Goal: Information Seeking & Learning: Learn about a topic

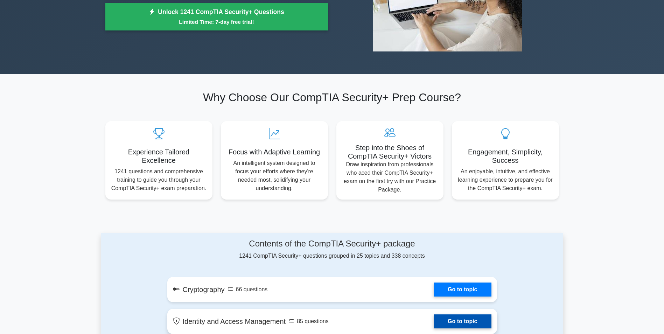
scroll to position [35, 0]
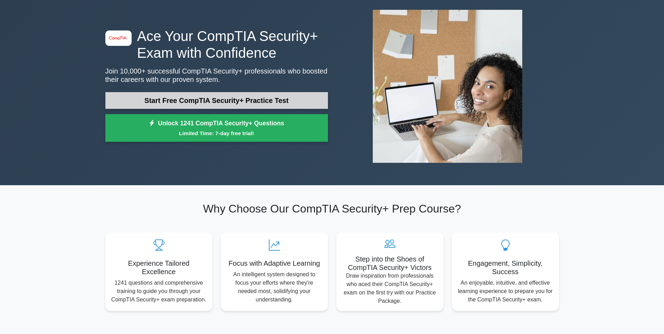
click at [234, 92] on link "Start Free CompTIA Security+ Practice Test" at bounding box center [216, 100] width 223 height 17
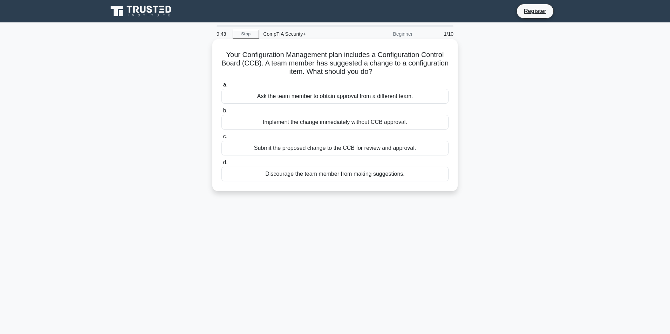
click at [425, 149] on div "Submit the proposed change to the CCB for review and approval." at bounding box center [334, 148] width 227 height 15
click at [221, 139] on input "c. Submit the proposed change to the CCB for review and approval." at bounding box center [221, 137] width 0 height 5
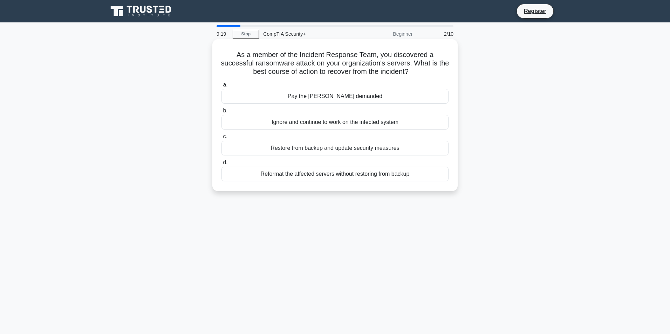
click at [388, 144] on div "Restore from backup and update security measures" at bounding box center [334, 148] width 227 height 15
click at [221, 139] on input "c. Restore from backup and update security measures" at bounding box center [221, 137] width 0 height 5
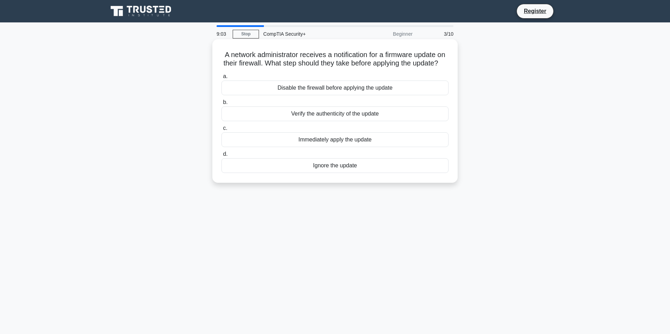
click at [347, 121] on div "Verify the authenticity of the update" at bounding box center [334, 113] width 227 height 15
click at [221, 105] on input "b. Verify the authenticity of the update" at bounding box center [221, 102] width 0 height 5
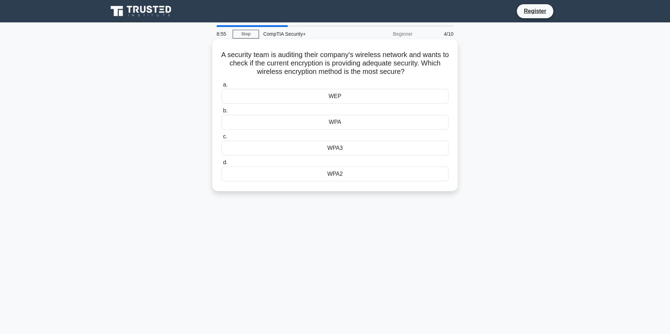
click at [341, 149] on div "WPA3" at bounding box center [334, 148] width 227 height 15
click at [221, 139] on input "c. WPA3" at bounding box center [221, 137] width 0 height 5
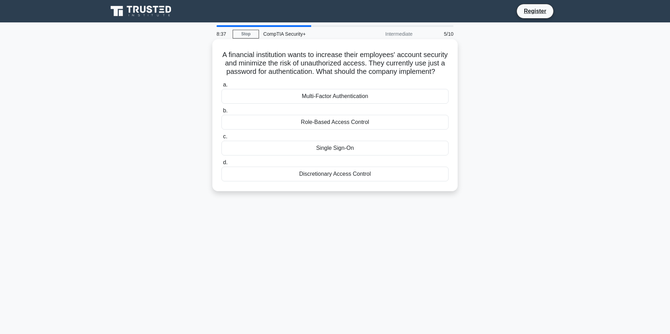
click at [372, 103] on div "Multi-Factor Authentication" at bounding box center [334, 96] width 227 height 15
click at [221, 87] on input "a. Multi-Factor Authentication" at bounding box center [221, 85] width 0 height 5
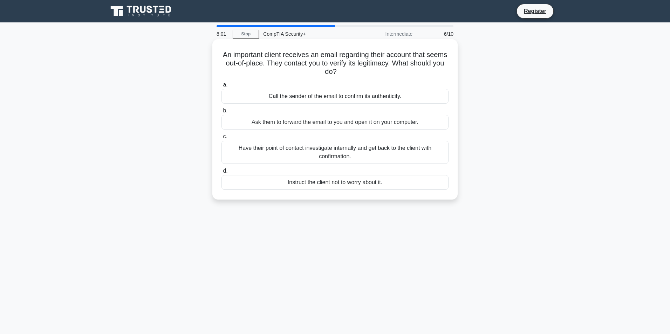
click at [402, 152] on div "Have their point of contact investigate internally and get back to the client w…" at bounding box center [334, 152] width 227 height 23
click at [221, 139] on input "c. Have their point of contact investigate internally and get back to the clien…" at bounding box center [221, 137] width 0 height 5
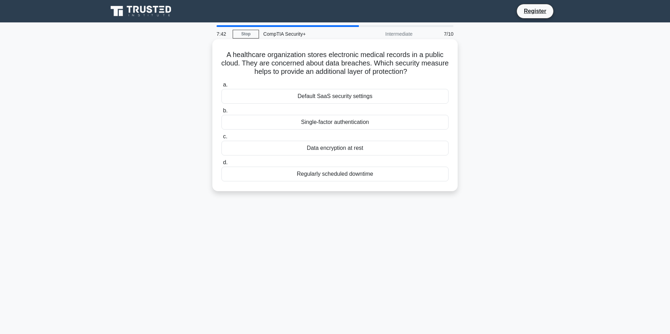
click at [359, 147] on div "Data encryption at rest" at bounding box center [334, 148] width 227 height 15
click at [221, 139] on input "c. Data encryption at rest" at bounding box center [221, 137] width 0 height 5
click at [376, 123] on div "Introduce incremental backups every 8 hours" at bounding box center [334, 122] width 227 height 15
click at [221, 113] on input "b. Introduce incremental backups every 8 hours" at bounding box center [221, 111] width 0 height 5
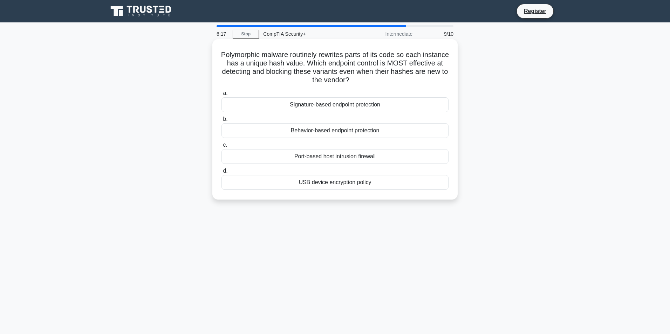
click at [369, 129] on div "Behavior-based endpoint protection" at bounding box center [334, 130] width 227 height 15
click at [221, 122] on input "b. Behavior-based endpoint protection" at bounding box center [221, 119] width 0 height 5
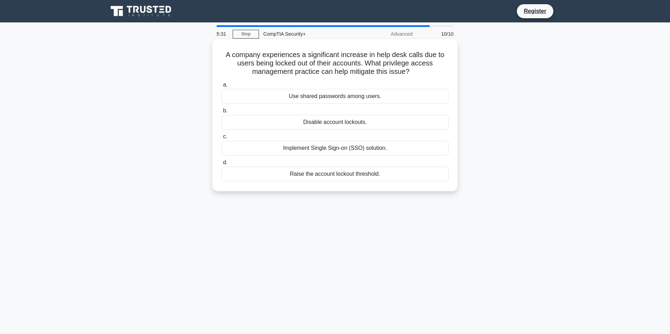
click at [365, 145] on div "Implement Single Sign-on (SSO) solution." at bounding box center [334, 148] width 227 height 15
click at [221, 139] on input "c. Implement Single Sign-on (SSO) solution." at bounding box center [221, 137] width 0 height 5
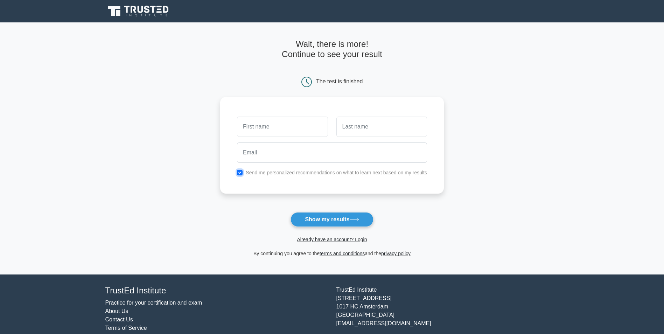
click at [239, 170] on input "checkbox" at bounding box center [240, 173] width 6 height 6
checkbox input "false"
click at [261, 131] on input "text" at bounding box center [282, 127] width 91 height 20
type input "Summer"
click at [373, 126] on input "text" at bounding box center [382, 127] width 91 height 20
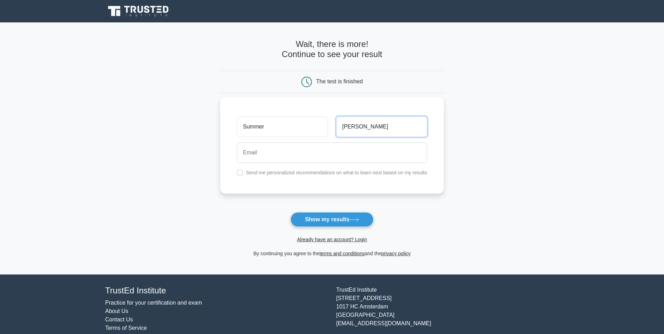
type input "Neary"
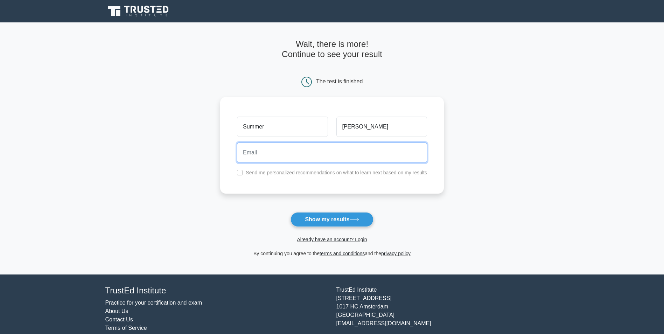
click at [368, 149] on input "email" at bounding box center [332, 153] width 190 height 20
type input "summerroseneary@gmail.com"
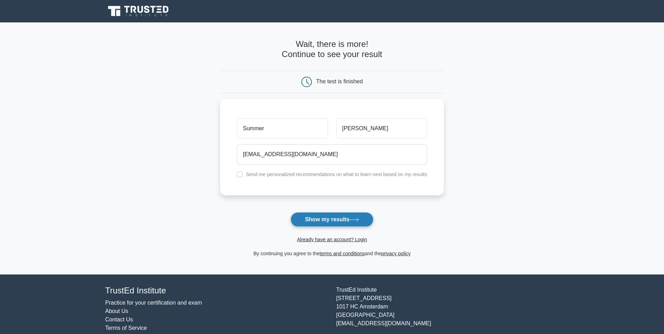
drag, startPoint x: 331, startPoint y: 212, endPoint x: 337, endPoint y: 213, distance: 5.7
click at [332, 212] on button "Show my results" at bounding box center [332, 219] width 83 height 15
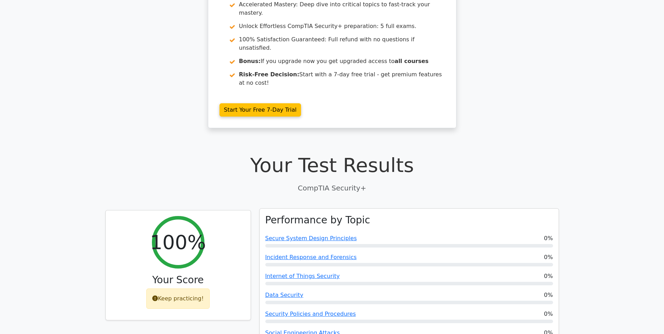
scroll to position [70, 0]
click at [327, 234] on link "Secure System Design Principles" at bounding box center [312, 237] width 92 height 7
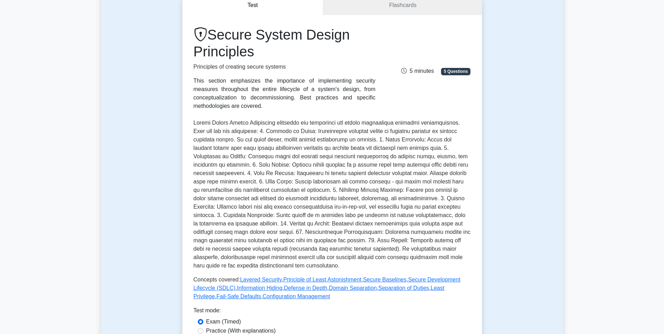
scroll to position [140, 0]
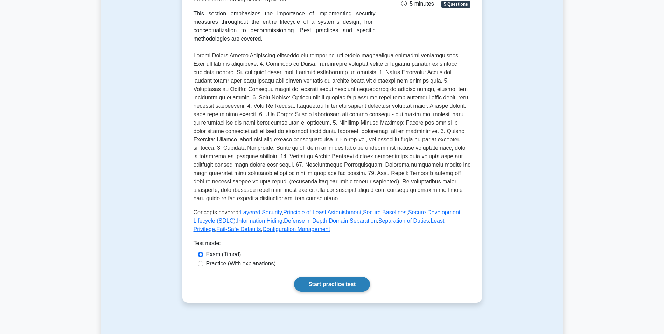
click at [294, 277] on link "Start practice test" at bounding box center [332, 284] width 76 height 15
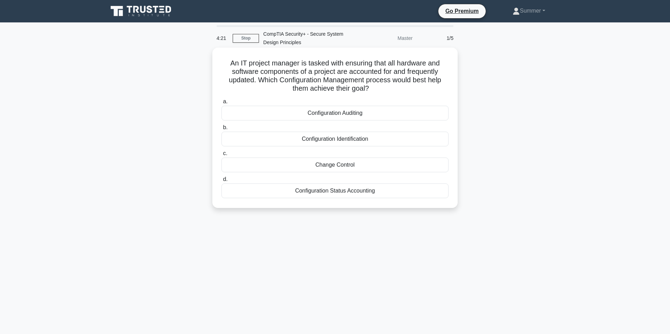
click at [345, 113] on div "Configuration Auditing" at bounding box center [334, 113] width 227 height 15
click at [221, 104] on input "a. Configuration Auditing" at bounding box center [221, 101] width 0 height 5
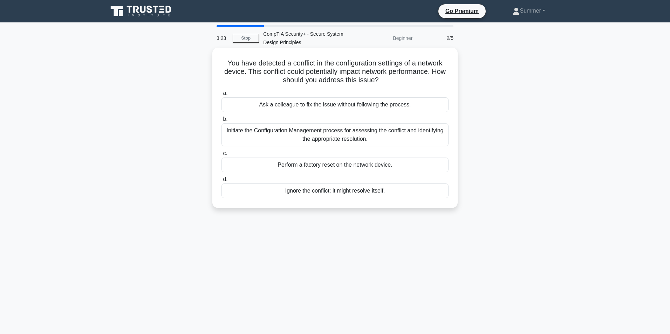
click at [404, 128] on div "Initiate the Configuration Management process for assessing the conflict and id…" at bounding box center [334, 134] width 227 height 23
click at [221, 122] on input "b. Initiate the Configuration Management process for assessing the conflict and…" at bounding box center [221, 119] width 0 height 5
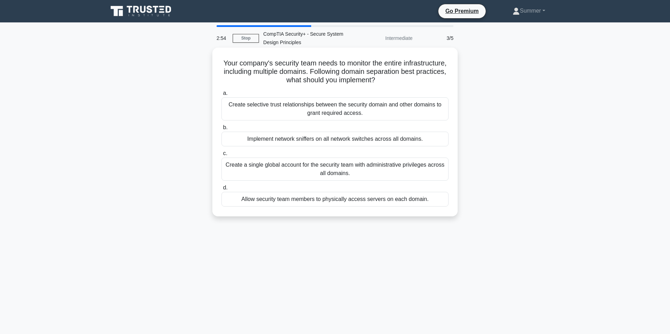
click at [403, 109] on div "Create selective trust relationships between the security domain and other doma…" at bounding box center [334, 108] width 227 height 23
click at [221, 96] on input "a. Create selective trust relationships between the security domain and other d…" at bounding box center [221, 93] width 0 height 5
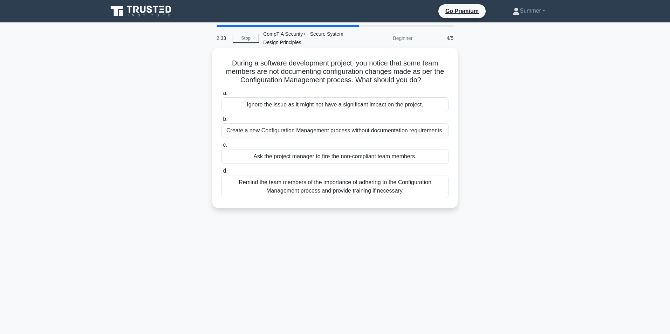
click at [381, 182] on div "Remind the team members of the importance of adhering to the Configuration Mana…" at bounding box center [334, 186] width 227 height 23
click at [221, 173] on input "d. Remind the team members of the importance of adhering to the Configuration M…" at bounding box center [221, 171] width 0 height 5
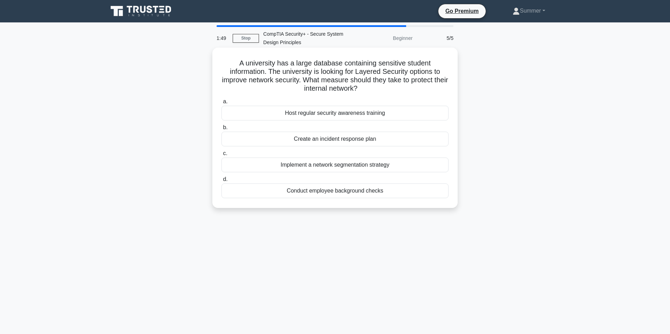
click at [361, 163] on div "Implement a network segmentation strategy" at bounding box center [334, 165] width 227 height 15
click at [221, 156] on input "c. Implement a network segmentation strategy" at bounding box center [221, 153] width 0 height 5
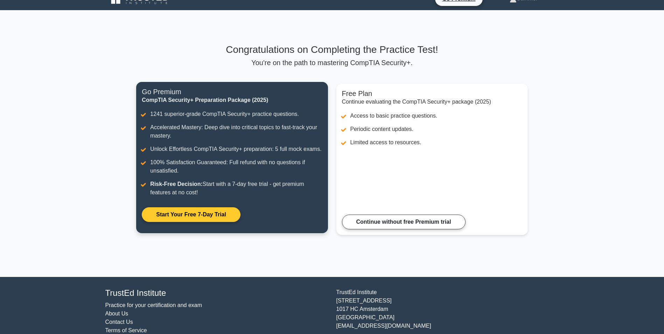
scroll to position [13, 0]
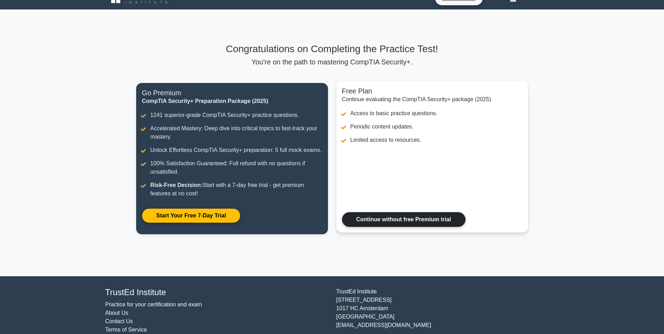
click at [415, 212] on link "Continue without free Premium trial" at bounding box center [404, 219] width 124 height 15
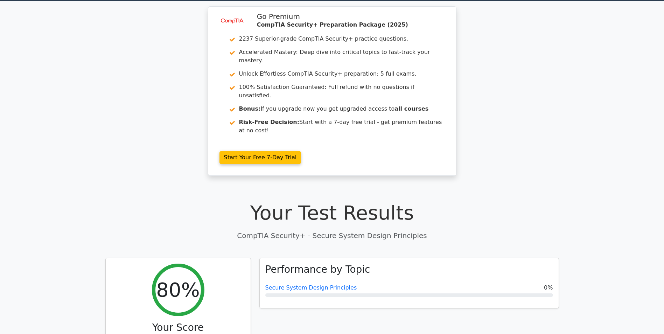
scroll to position [21, 0]
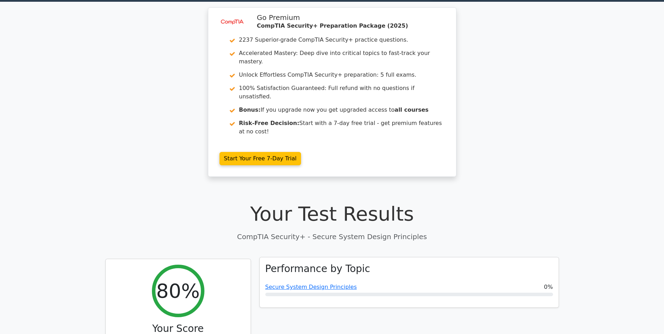
click at [320, 263] on h3 "Performance by Topic" at bounding box center [318, 269] width 105 height 12
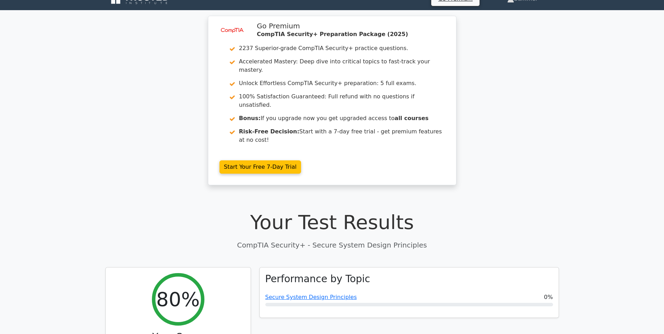
scroll to position [0, 0]
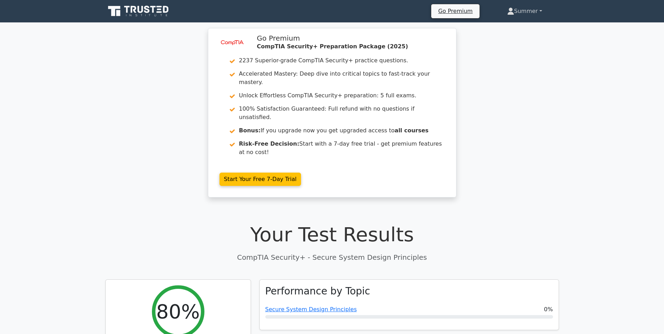
click at [512, 8] on icon at bounding box center [511, 11] width 7 height 7
click at [507, 25] on link "Profile" at bounding box center [518, 27] width 55 height 11
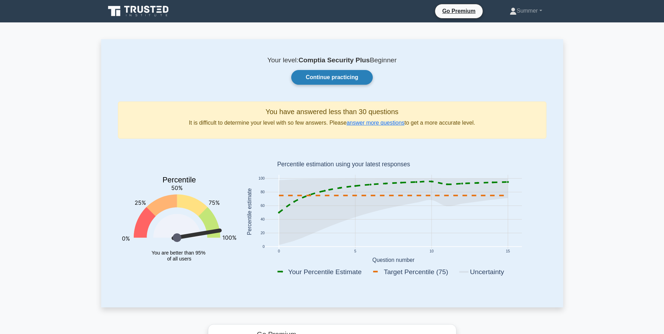
click at [334, 81] on link "Continue practicing" at bounding box center [331, 77] width 81 height 15
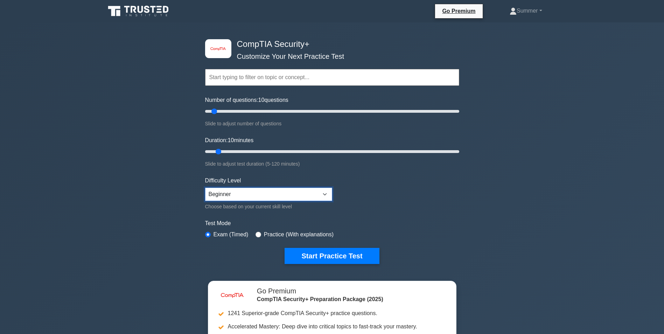
click at [330, 192] on select "Beginner Intermediate Expert" at bounding box center [268, 194] width 127 height 13
select select "intermediate"
click at [205, 188] on select "Beginner Intermediate Expert" at bounding box center [268, 194] width 127 height 13
click at [354, 252] on button "Start Practice Test" at bounding box center [332, 256] width 95 height 16
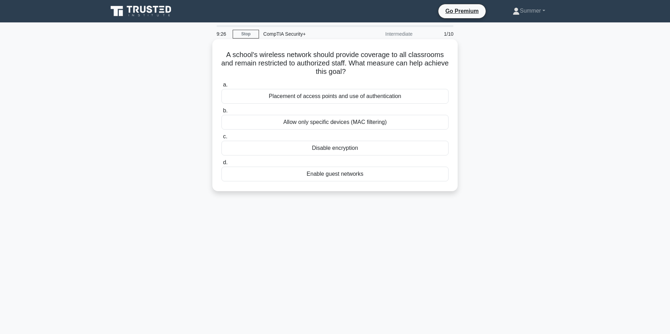
click at [373, 96] on div "Placement of access points and use of authentication" at bounding box center [334, 96] width 227 height 15
click at [221, 87] on input "a. Placement of access points and use of authentication" at bounding box center [221, 85] width 0 height 5
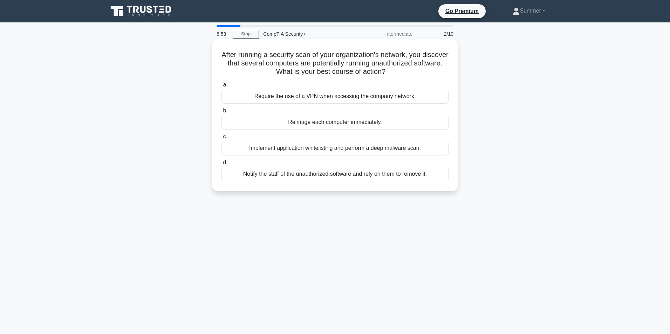
click at [425, 145] on div "Implement application whitelisting and perform a deep malware scan." at bounding box center [334, 148] width 227 height 15
click at [221, 139] on input "c. Implement application whitelisting and perform a deep malware scan." at bounding box center [221, 137] width 0 height 5
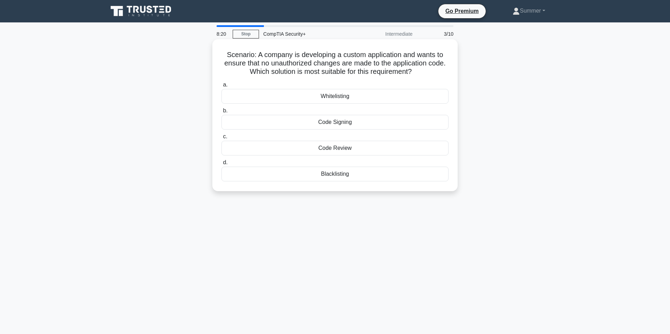
click at [341, 123] on div "Code Signing" at bounding box center [334, 122] width 227 height 15
click at [221, 113] on input "b. Code Signing" at bounding box center [221, 111] width 0 height 5
click at [367, 175] on div "Real-time Backup" at bounding box center [334, 174] width 227 height 15
click at [221, 165] on input "d. Real-time Backup" at bounding box center [221, 162] width 0 height 5
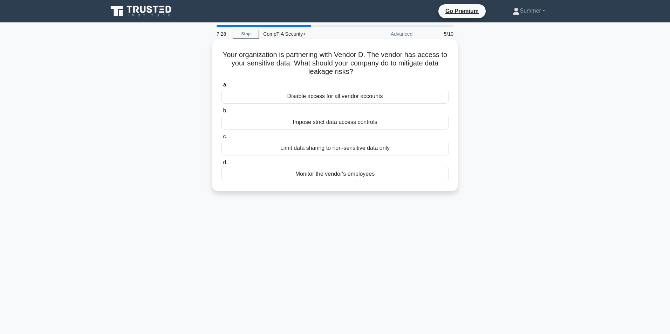
click at [381, 120] on div "Impose strict data access controls" at bounding box center [334, 122] width 227 height 15
click at [221, 113] on input "b. Impose strict data access controls" at bounding box center [221, 111] width 0 height 5
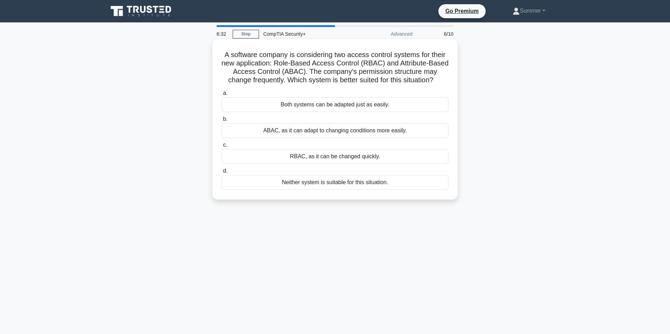
click at [392, 130] on div "ABAC, as it can adapt to changing conditions more easily." at bounding box center [334, 130] width 227 height 15
click at [221, 122] on input "b. ABAC, as it can adapt to changing conditions more easily." at bounding box center [221, 119] width 0 height 5
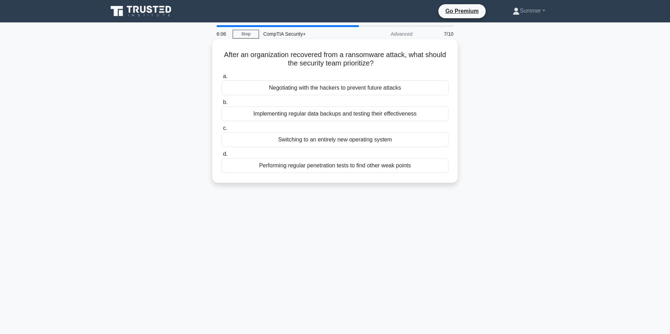
click at [427, 115] on div "Implementing regular data backups and testing their effectiveness" at bounding box center [334, 113] width 227 height 15
click at [221, 105] on input "b. Implementing regular data backups and testing their effectiveness" at bounding box center [221, 102] width 0 height 5
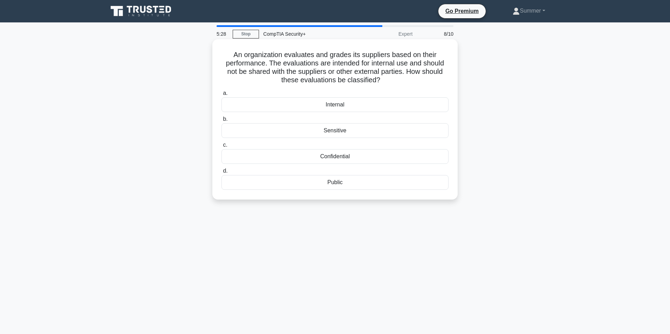
click at [357, 129] on div "Sensitive" at bounding box center [334, 130] width 227 height 15
click at [221, 122] on input "b. Sensitive" at bounding box center [221, 119] width 0 height 5
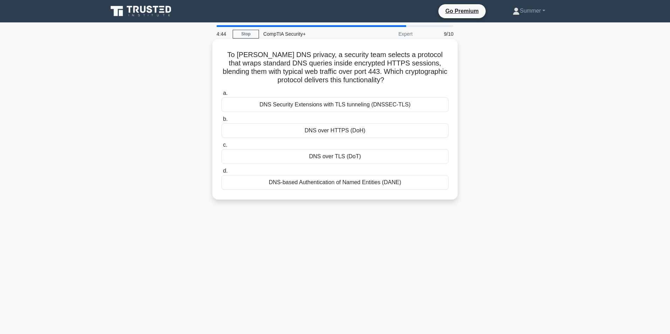
click at [393, 131] on div "DNS over HTTPS (DoH)" at bounding box center [334, 130] width 227 height 15
click at [221, 122] on input "b. DNS over HTTPS (DoH)" at bounding box center [221, 119] width 0 height 5
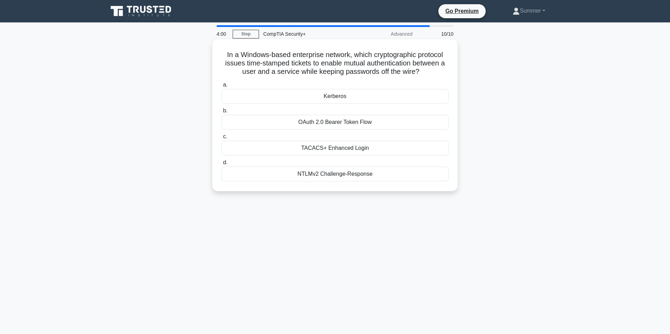
click at [334, 146] on div "TACACS+ Enhanced Login" at bounding box center [334, 148] width 227 height 15
click at [221, 139] on input "c. TACACS+ Enhanced Login" at bounding box center [221, 137] width 0 height 5
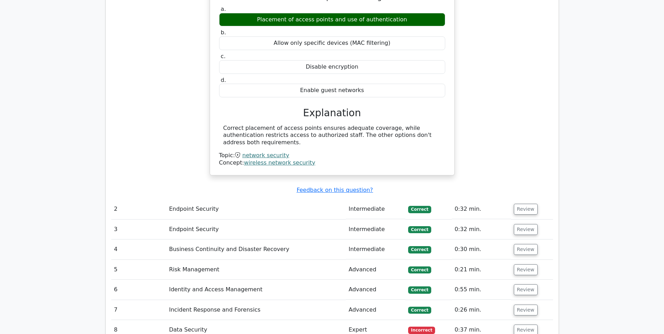
scroll to position [666, 0]
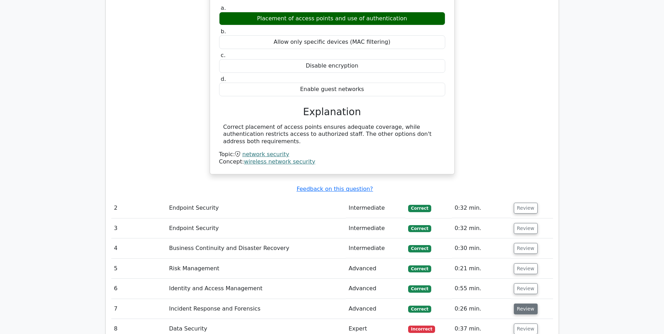
click at [515, 304] on button "Review" at bounding box center [526, 309] width 24 height 11
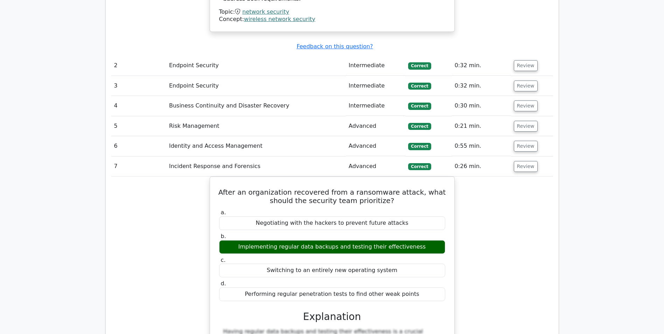
scroll to position [876, 0]
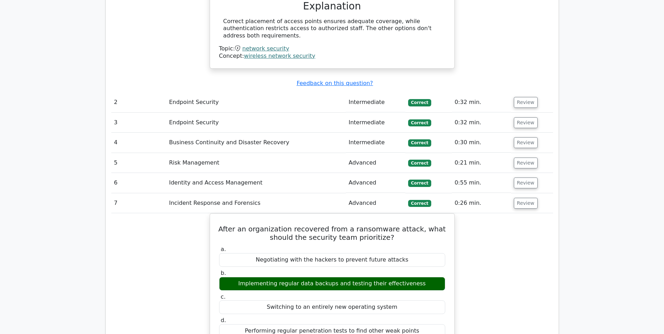
scroll to position [771, 0]
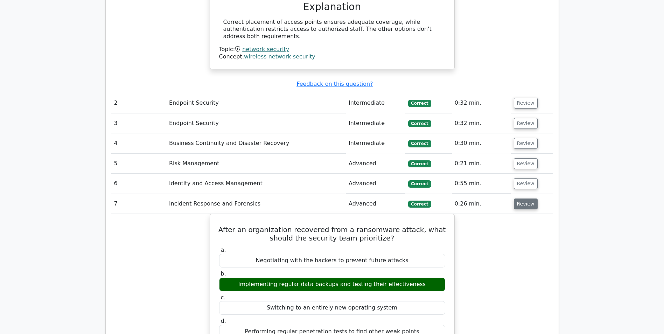
click at [522, 199] on button "Review" at bounding box center [526, 204] width 24 height 11
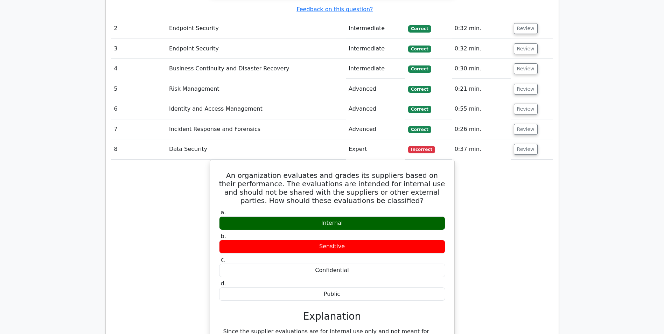
scroll to position [946, 0]
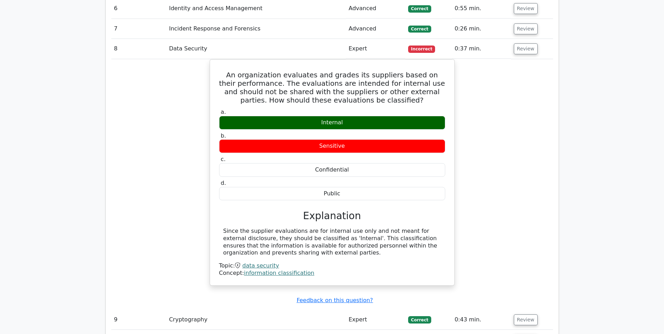
click at [521, 334] on button "Review" at bounding box center [526, 340] width 24 height 11
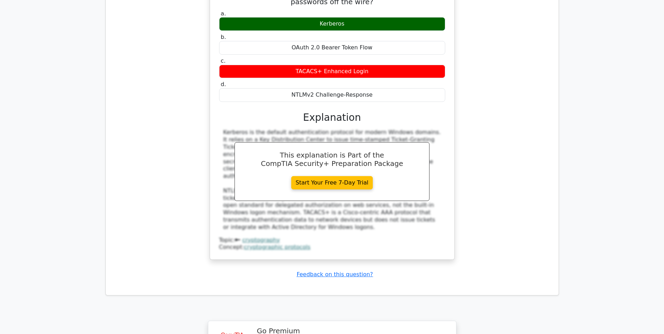
scroll to position [1436, 0]
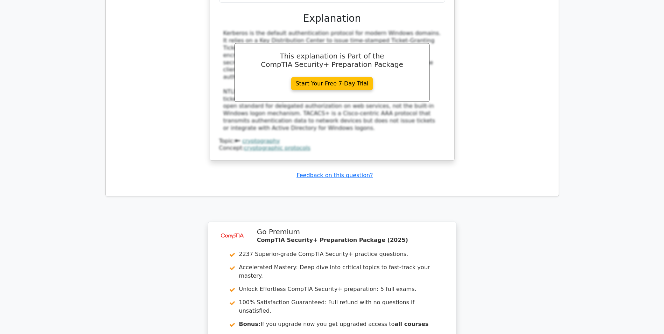
drag, startPoint x: 312, startPoint y: 247, endPoint x: 340, endPoint y: 254, distance: 29.3
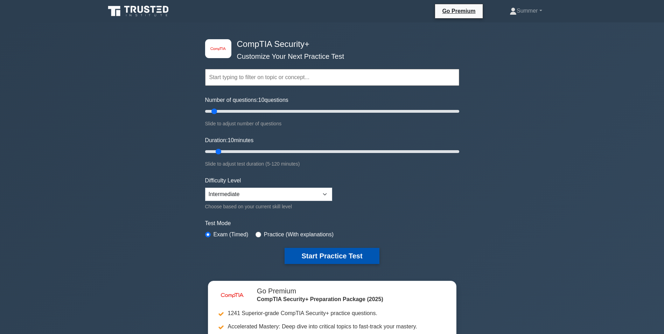
click at [323, 253] on button "Start Practice Test" at bounding box center [332, 256] width 95 height 16
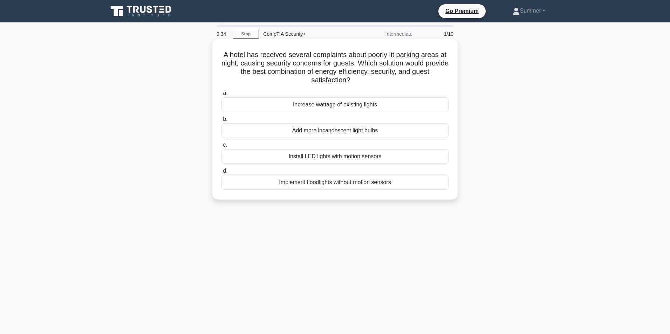
click at [384, 153] on div "Install LED lights with motion sensors" at bounding box center [334, 156] width 227 height 15
click at [221, 147] on input "c. Install LED lights with motion sensors" at bounding box center [221, 145] width 0 height 5
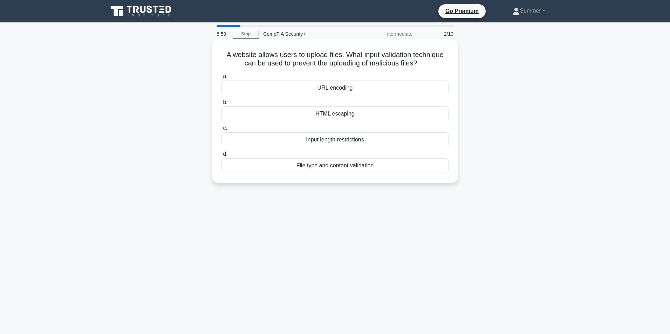
click at [348, 163] on div "File type and content validation" at bounding box center [334, 165] width 227 height 15
click at [221, 157] on input "d. File type and content validation" at bounding box center [221, 154] width 0 height 5
click at [378, 87] on div "Lack of timely log review and correlation" at bounding box center [334, 88] width 227 height 15
click at [221, 79] on input "a. Lack of timely log review and correlation" at bounding box center [221, 76] width 0 height 5
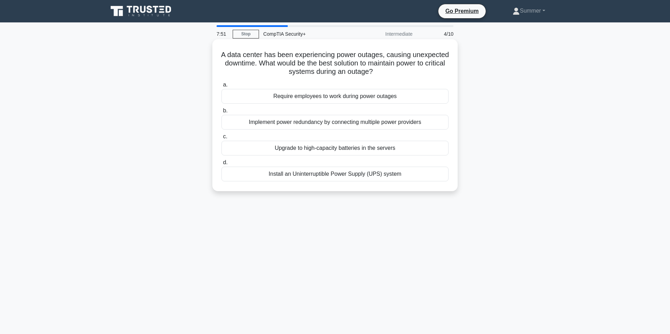
click at [347, 175] on div "Install an Uninterruptible Power Supply (UPS) system" at bounding box center [334, 174] width 227 height 15
click at [221, 165] on input "d. Install an Uninterruptible Power Supply (UPS) system" at bounding box center [221, 162] width 0 height 5
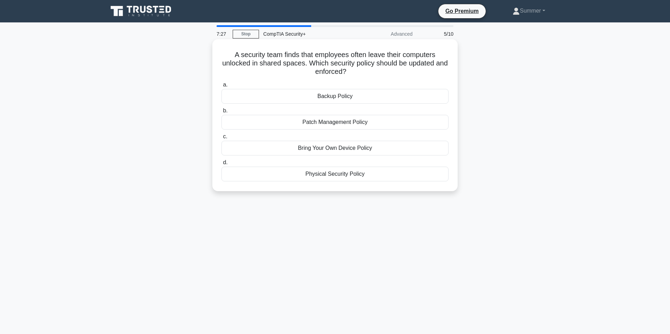
click at [350, 174] on div "Physical Security Policy" at bounding box center [334, 174] width 227 height 15
click at [221, 165] on input "d. Physical Security Policy" at bounding box center [221, 162] width 0 height 5
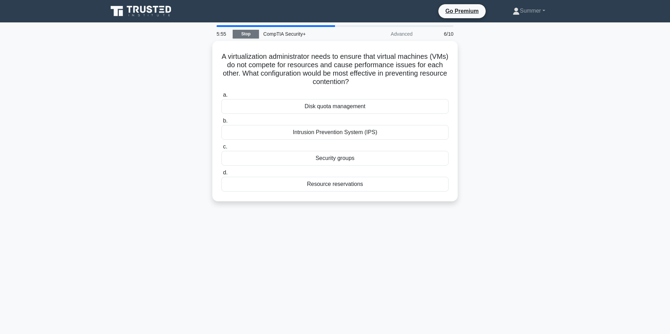
click at [238, 30] on link "Stop" at bounding box center [246, 34] width 26 height 9
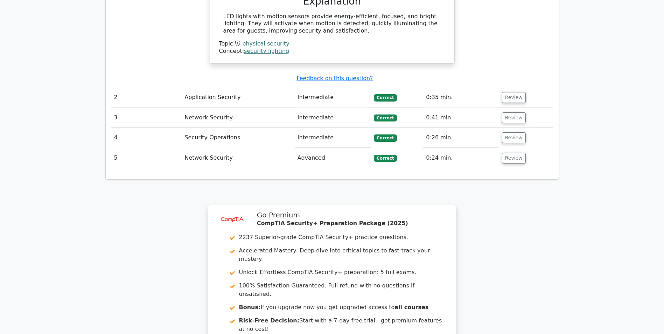
scroll to position [714, 0]
drag, startPoint x: 312, startPoint y: 228, endPoint x: 319, endPoint y: 231, distance: 8.2
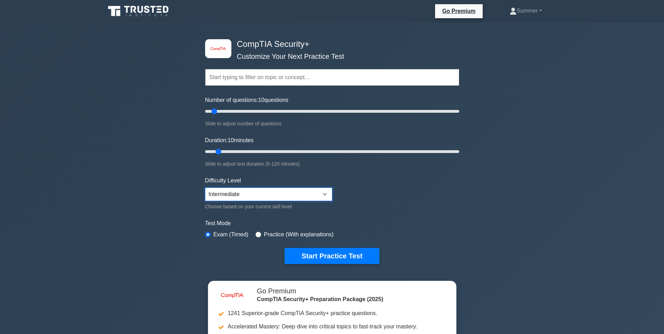
click at [306, 192] on select "Beginner Intermediate Expert" at bounding box center [268, 194] width 127 height 13
click at [309, 191] on select "Beginner Intermediate Expert" at bounding box center [268, 194] width 127 height 13
drag, startPoint x: 215, startPoint y: 110, endPoint x: 225, endPoint y: 111, distance: 9.8
click at [225, 111] on input "Number of questions: 20 questions" at bounding box center [332, 111] width 254 height 8
drag, startPoint x: 222, startPoint y: 110, endPoint x: 216, endPoint y: 111, distance: 5.7
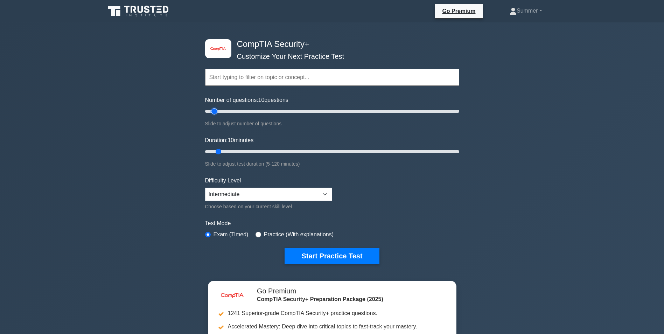
click at [216, 111] on input "Number of questions: 10 questions" at bounding box center [332, 111] width 254 height 8
type input "15"
click at [219, 111] on input "Number of questions: 15 questions" at bounding box center [332, 111] width 254 height 8
drag, startPoint x: 219, startPoint y: 149, endPoint x: 227, endPoint y: 147, distance: 8.5
type input "15"
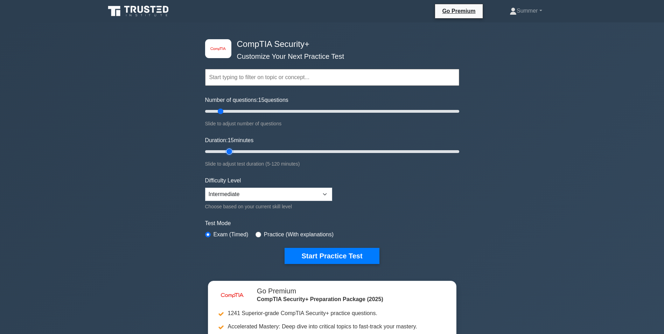
click at [227, 147] on input "Duration: 15 minutes" at bounding box center [332, 151] width 254 height 8
click at [349, 254] on button "Start Practice Test" at bounding box center [332, 256] width 95 height 16
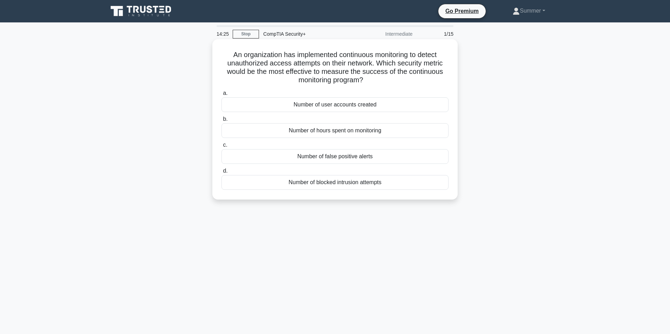
click at [353, 182] on div "Number of blocked intrusion attempts" at bounding box center [334, 182] width 227 height 15
click at [221, 173] on input "d. Number of blocked intrusion attempts" at bounding box center [221, 171] width 0 height 5
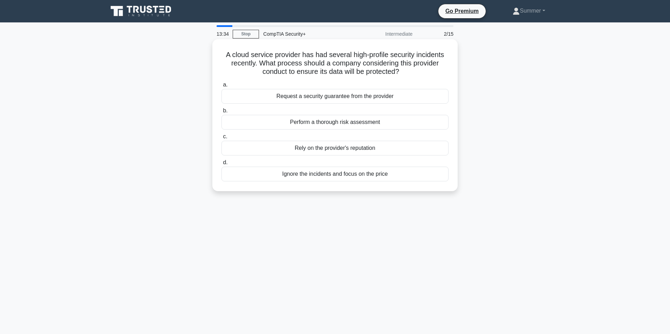
click at [419, 123] on div "Perform a thorough risk assessment" at bounding box center [334, 122] width 227 height 15
click at [221, 113] on input "b. Perform a thorough risk assessment" at bounding box center [221, 111] width 0 height 5
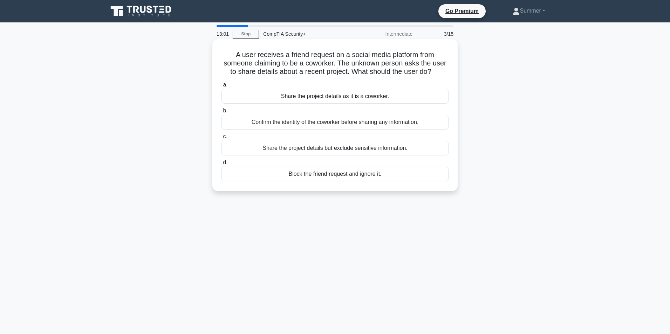
click at [424, 124] on div "Confirm the identity of the coworker before sharing any information." at bounding box center [334, 122] width 227 height 15
click at [221, 113] on input "b. Confirm the identity of the coworker before sharing any information." at bounding box center [221, 111] width 0 height 5
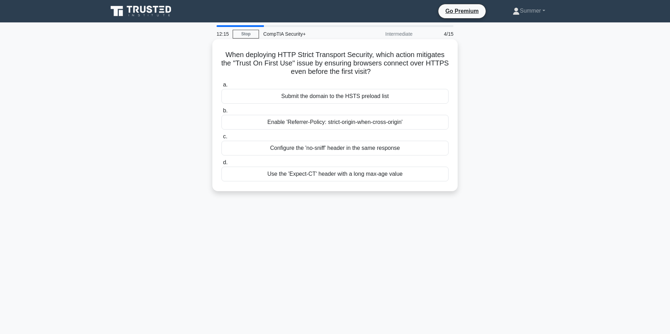
click at [386, 94] on div "Submit the domain to the HSTS preload list" at bounding box center [334, 96] width 227 height 15
click at [221, 87] on input "a. Submit the domain to the HSTS preload list" at bounding box center [221, 85] width 0 height 5
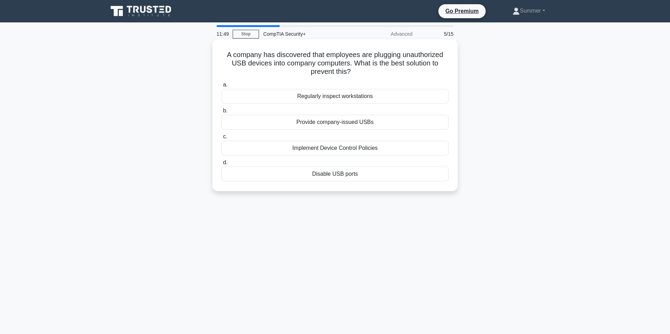
click at [374, 150] on div "Implement Device Control Policies" at bounding box center [334, 148] width 227 height 15
click at [221, 139] on input "c. Implement Device Control Policies" at bounding box center [221, 137] width 0 height 5
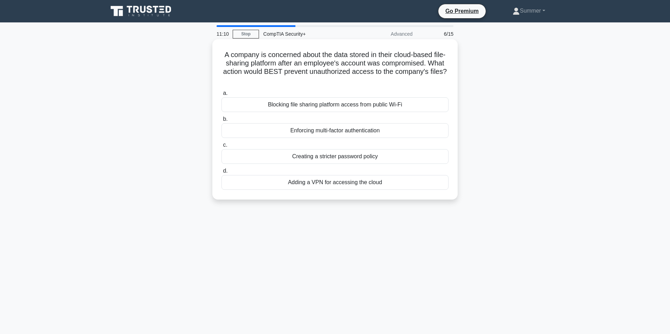
click at [373, 130] on div "Enforcing multi-factor authentication" at bounding box center [334, 130] width 227 height 15
click at [221, 122] on input "b. Enforcing multi-factor authentication" at bounding box center [221, 119] width 0 height 5
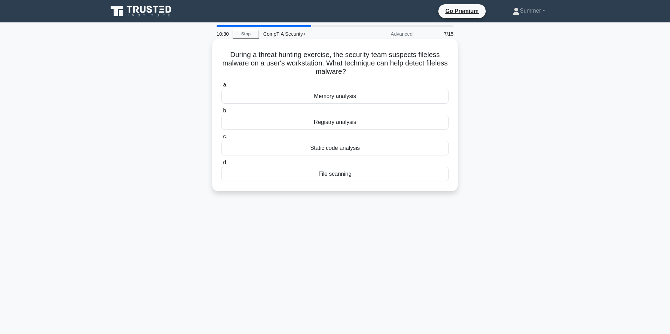
click at [344, 97] on div "Memory analysis" at bounding box center [334, 96] width 227 height 15
click at [221, 87] on input "a. Memory analysis" at bounding box center [221, 85] width 0 height 5
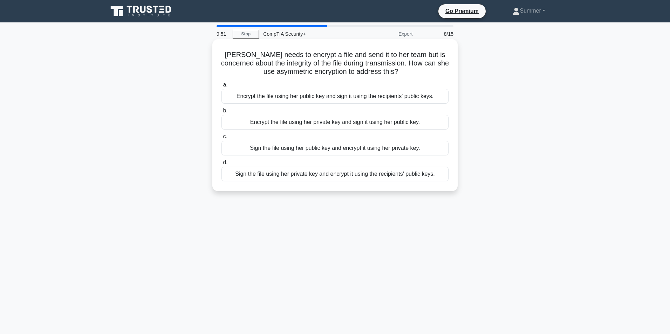
click at [384, 174] on div "Sign the file using her private key and encrypt it using the recipients' public…" at bounding box center [334, 174] width 227 height 15
click at [221, 165] on input "d. Sign the file using her private key and encrypt it using the recipients' pub…" at bounding box center [221, 162] width 0 height 5
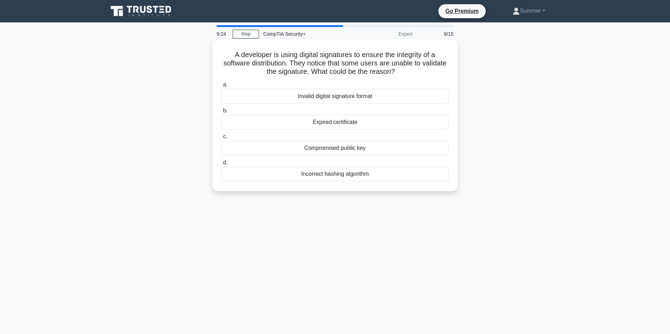
click at [372, 96] on div "Invalid digital signature format" at bounding box center [334, 96] width 227 height 15
click at [221, 87] on input "a. Invalid digital signature format" at bounding box center [221, 85] width 0 height 5
click at [314, 172] on div "Evasion techniques employed by attackers" at bounding box center [334, 174] width 227 height 15
click at [221, 165] on input "d. Evasion techniques employed by attackers" at bounding box center [221, 162] width 0 height 5
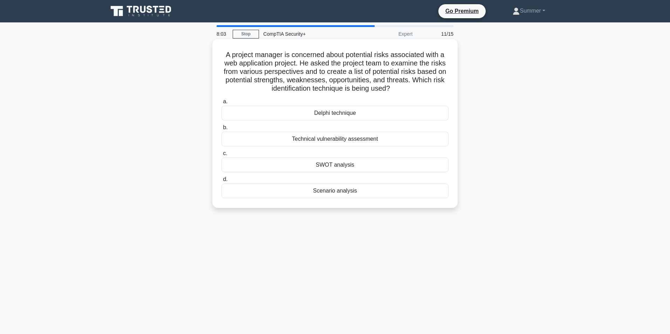
click at [342, 164] on div "SWOT analysis" at bounding box center [334, 165] width 227 height 15
click at [221, 156] on input "c. SWOT analysis" at bounding box center [221, 153] width 0 height 5
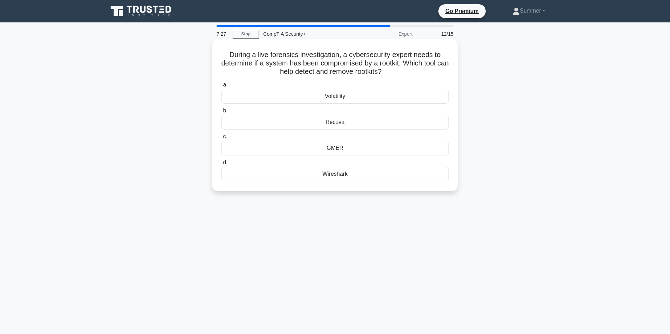
click at [342, 174] on div "Wireshark" at bounding box center [334, 174] width 227 height 15
click at [221, 165] on input "d. Wireshark" at bounding box center [221, 162] width 0 height 5
click at [339, 121] on div "PPTP" at bounding box center [334, 122] width 227 height 15
click at [221, 113] on input "b. PPTP" at bounding box center [221, 111] width 0 height 5
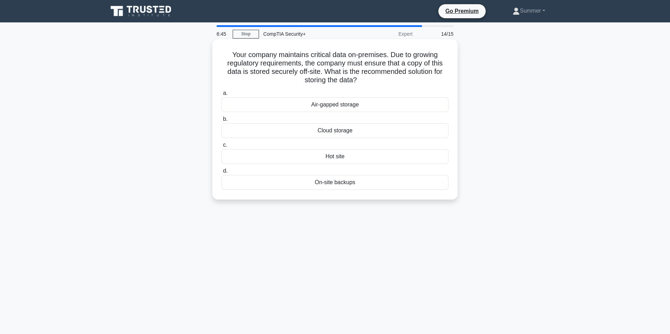
click at [353, 103] on div "Air-gapped storage" at bounding box center [334, 104] width 227 height 15
click at [221, 96] on input "a. Air-gapped storage" at bounding box center [221, 93] width 0 height 5
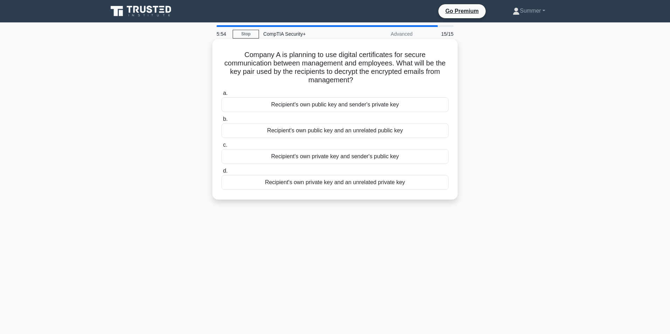
click at [386, 156] on div "Recipient's own private key and sender's public key" at bounding box center [334, 156] width 227 height 15
click at [221, 147] on input "c. Recipient's own private key and sender's public key" at bounding box center [221, 145] width 0 height 5
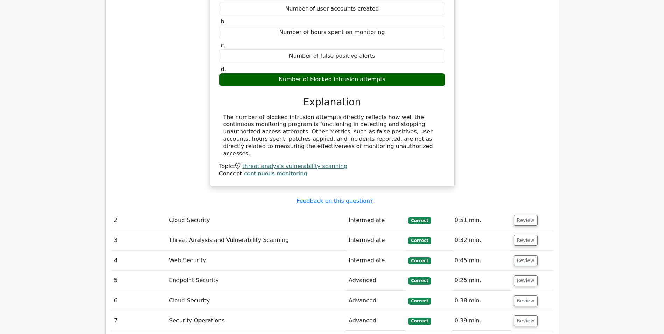
scroll to position [736, 0]
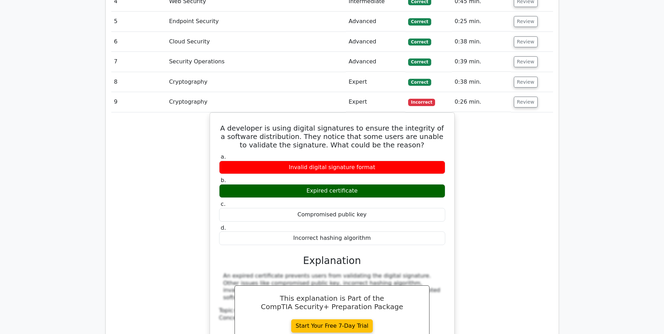
scroll to position [1086, 0]
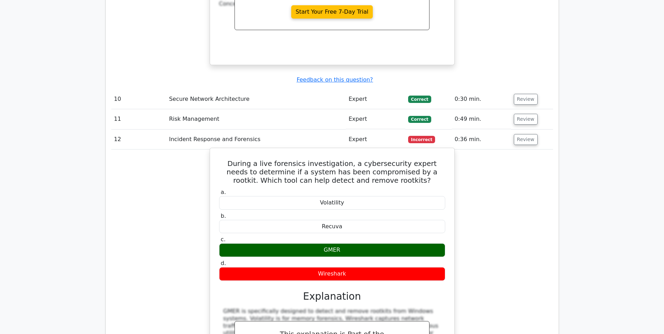
scroll to position [1296, 0]
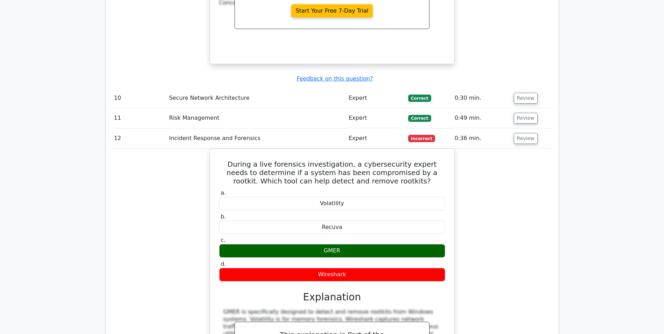
drag, startPoint x: 382, startPoint y: 209, endPoint x: 523, endPoint y: 257, distance: 149.2
click at [521, 269] on div "During a live forensics investigation, a cybersecurity expert needs to determin…" at bounding box center [332, 286] width 442 height 275
click at [512, 195] on div "During a live forensics investigation, a cybersecurity expert needs to determin…" at bounding box center [332, 286] width 442 height 275
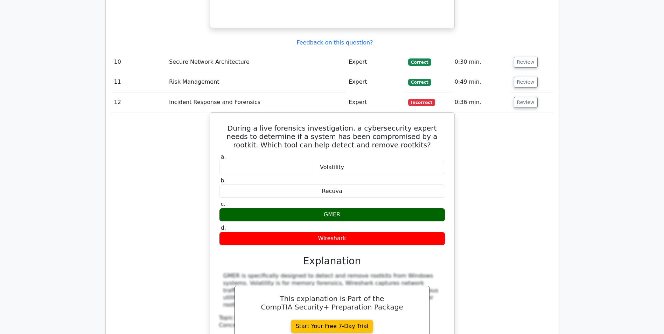
scroll to position [1401, 0]
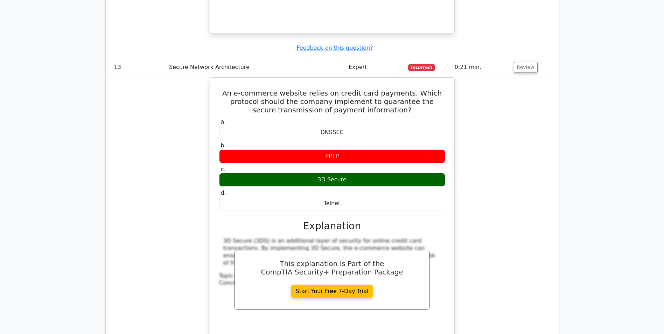
scroll to position [1681, 0]
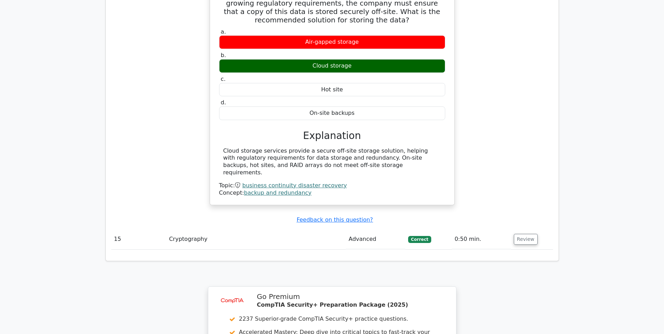
scroll to position [2102, 0]
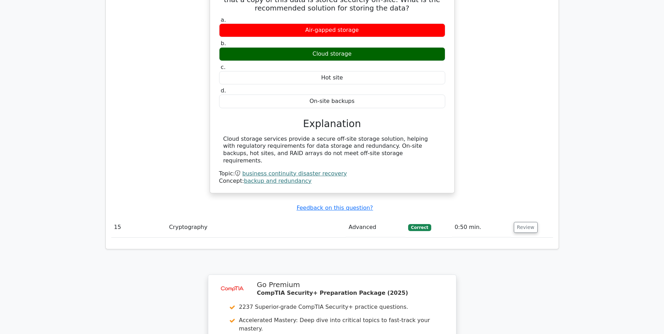
drag, startPoint x: 312, startPoint y: 247, endPoint x: 312, endPoint y: 252, distance: 4.3
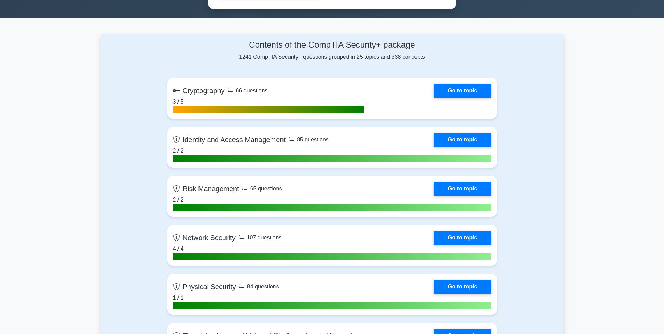
scroll to position [420, 0]
